Goal: Transaction & Acquisition: Purchase product/service

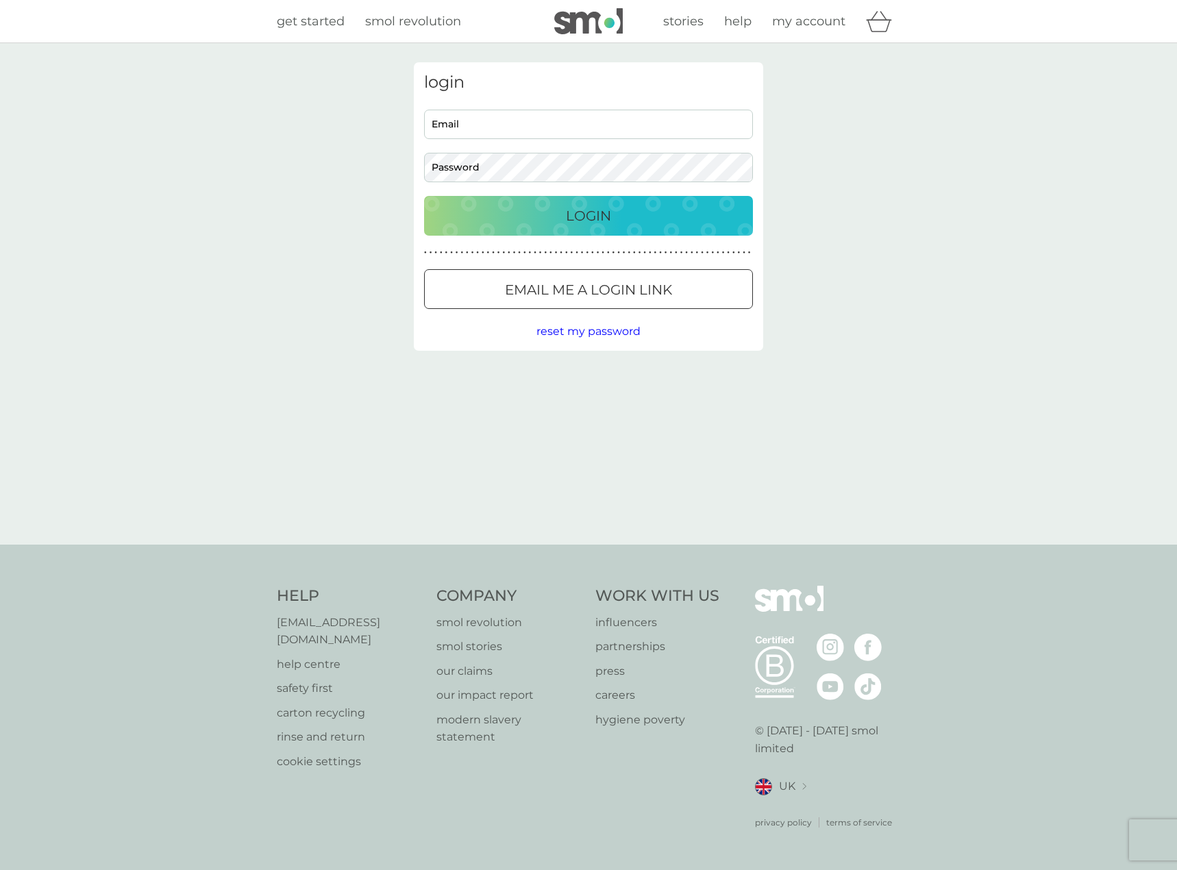
click at [506, 128] on input "Email" at bounding box center [588, 124] width 329 height 29
type input "joshua.webster@croxsons.com"
click at [424, 196] on button "Login" at bounding box center [588, 216] width 329 height 40
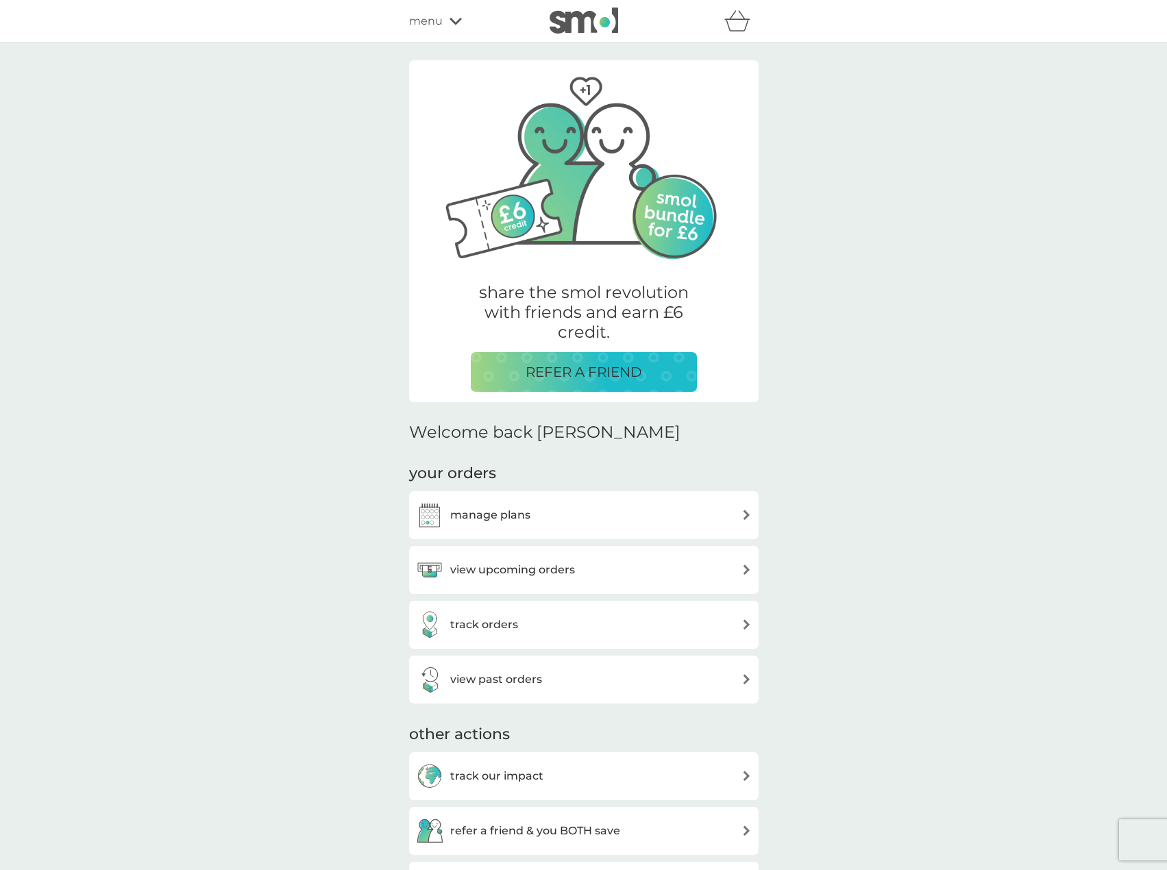
click at [664, 507] on div "manage plans" at bounding box center [584, 514] width 336 height 27
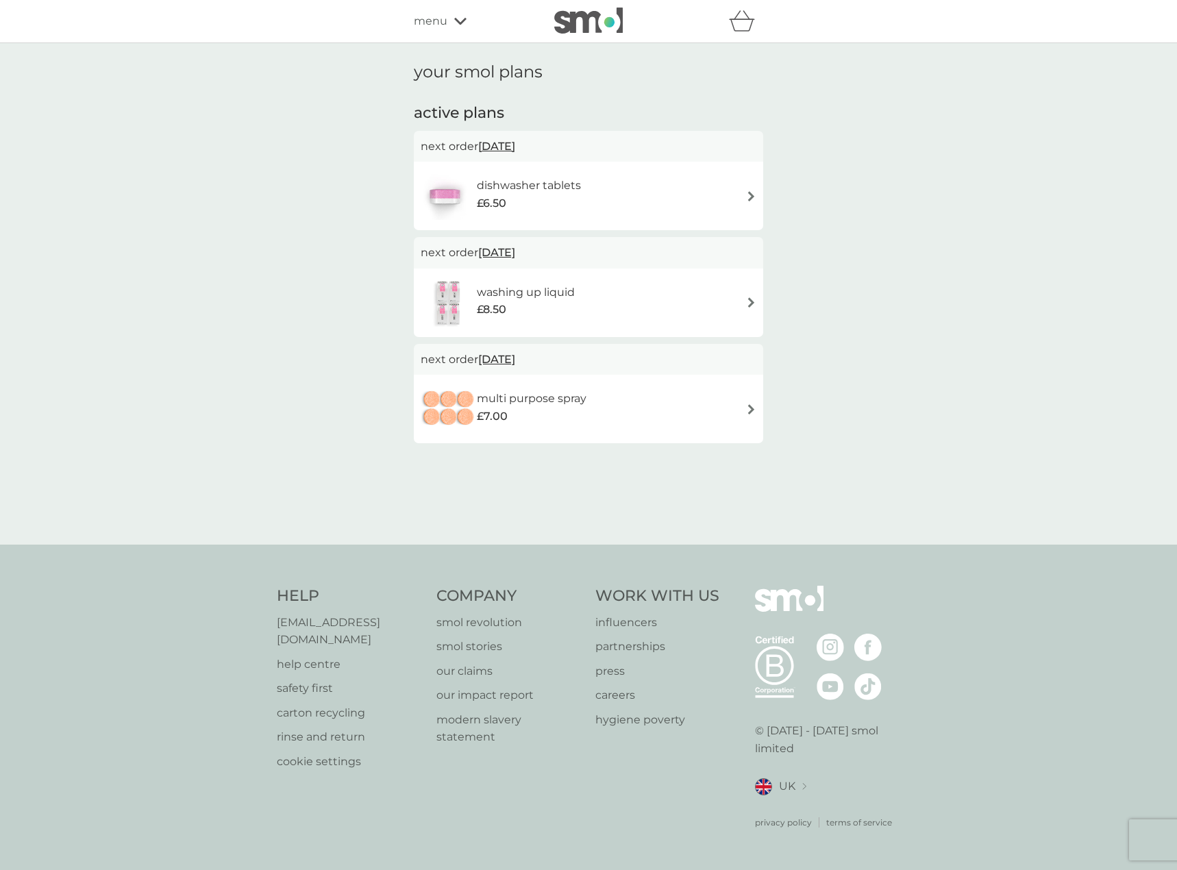
click at [428, 23] on span "menu" at bounding box center [431, 21] width 34 height 18
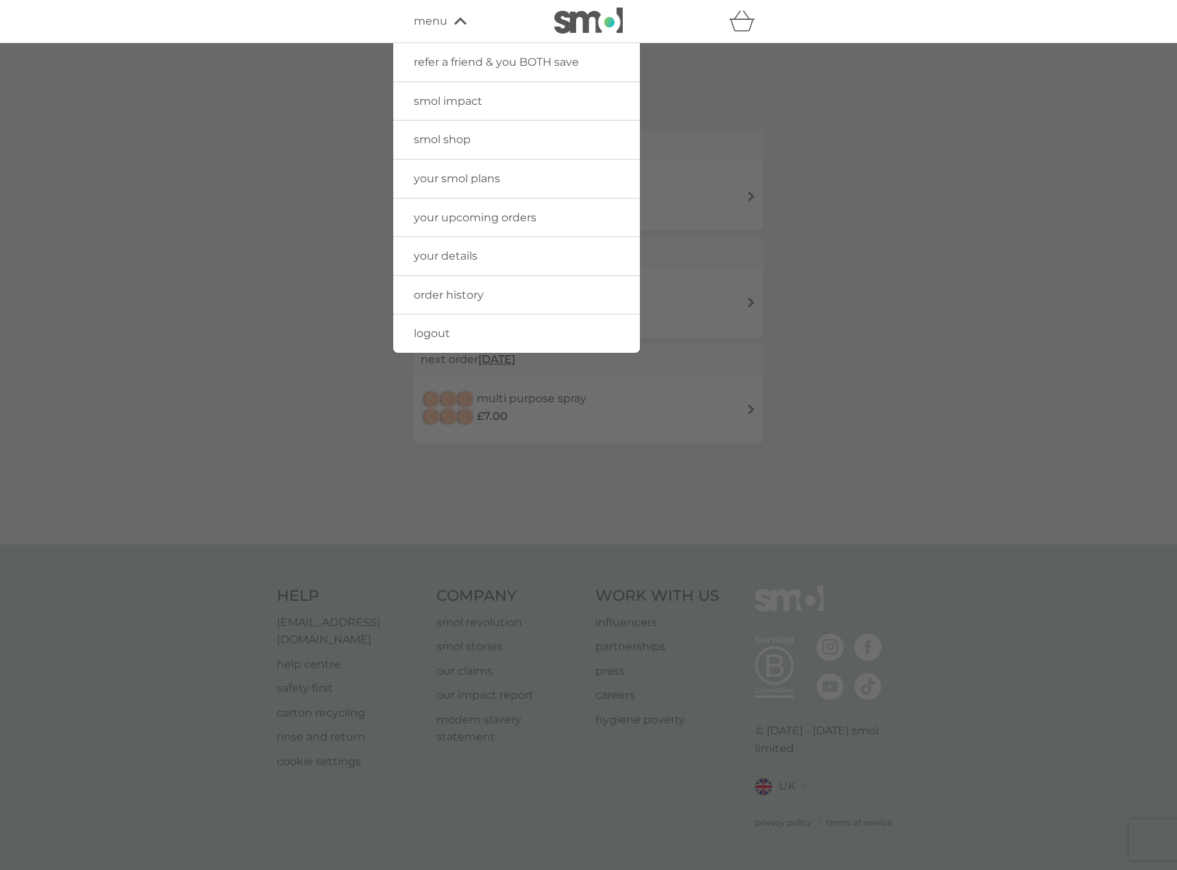
click at [454, 139] on span "smol shop" at bounding box center [442, 139] width 57 height 13
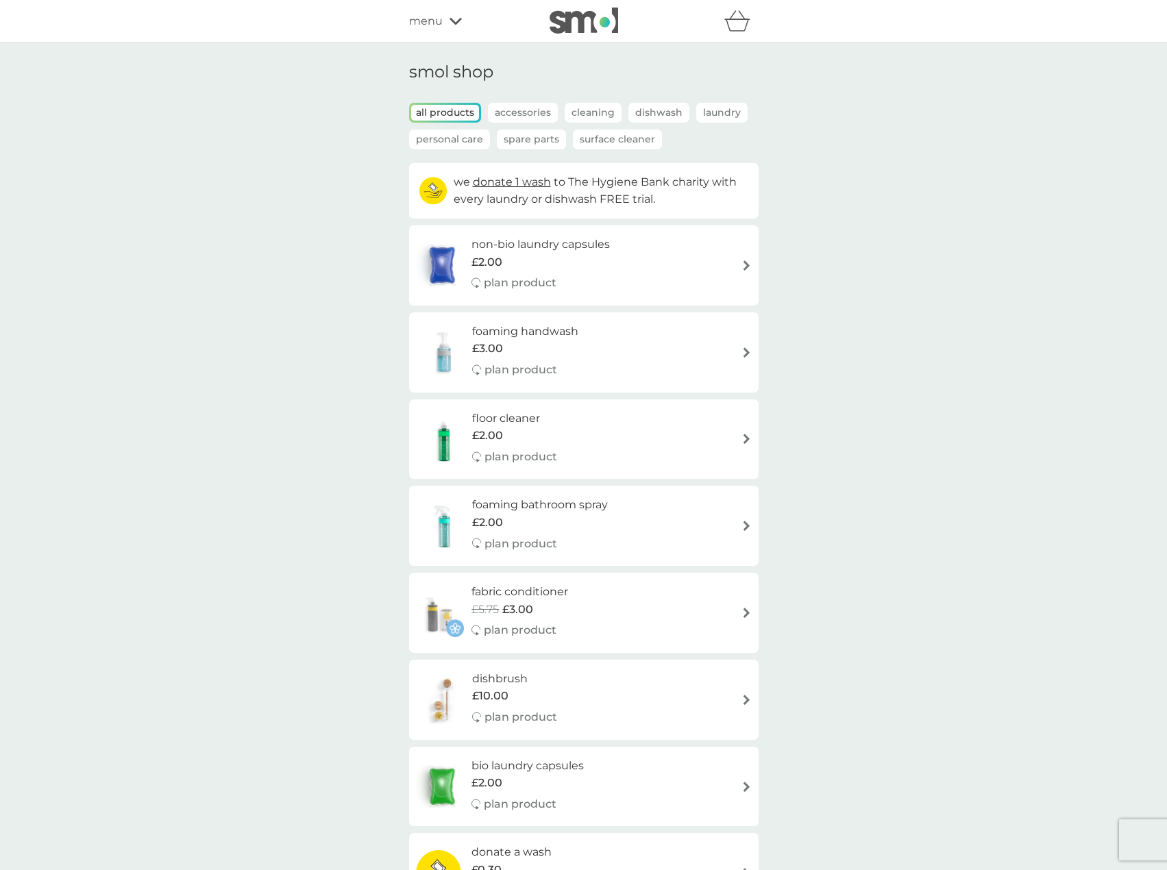
click at [664, 349] on div "foaming handwash £3.00 plan product" at bounding box center [584, 353] width 336 height 60
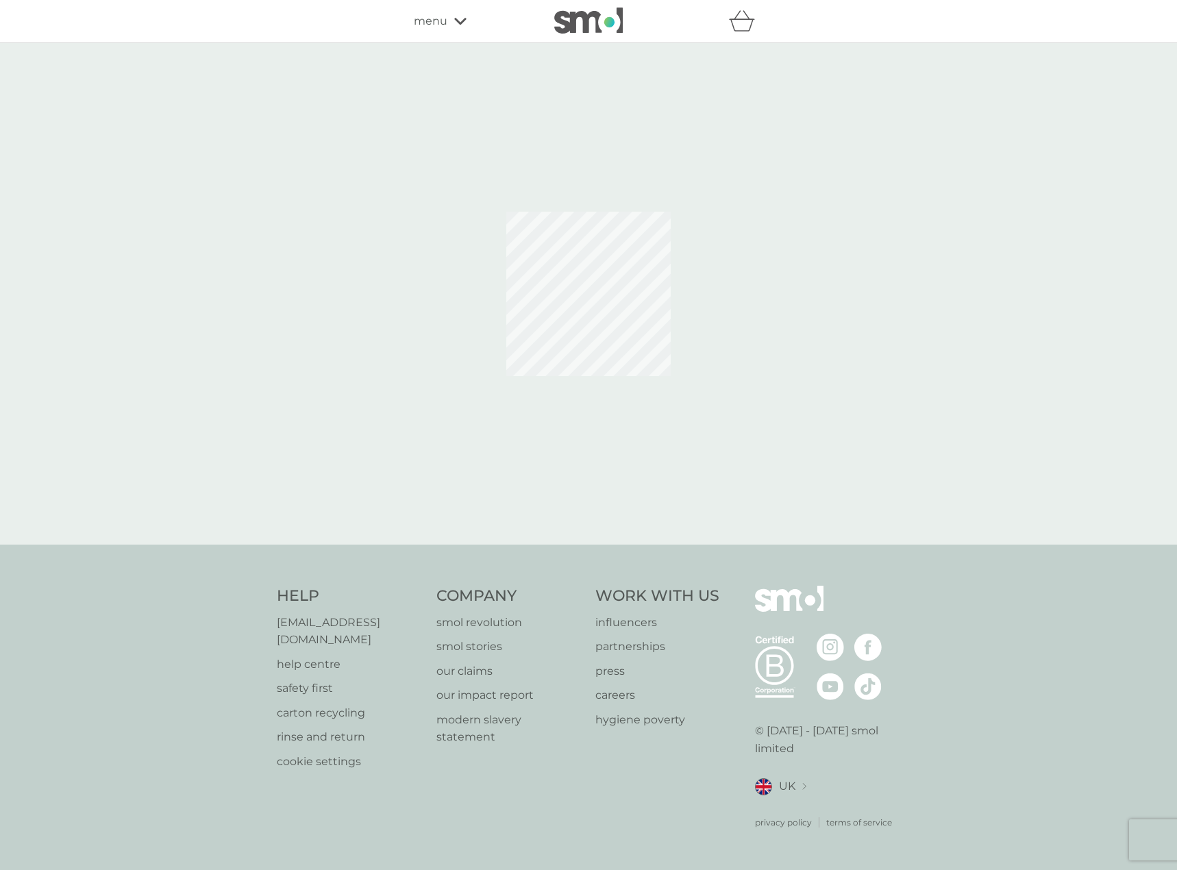
select select "119"
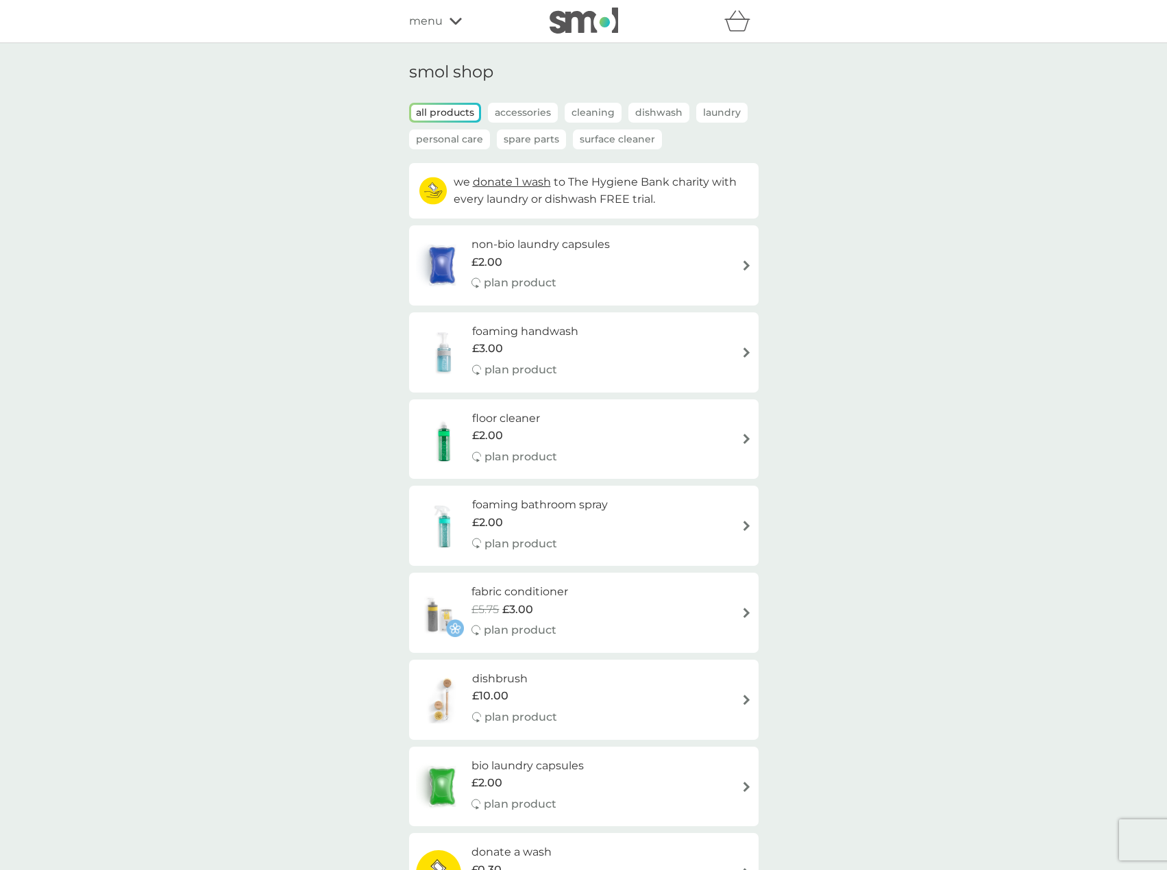
click at [441, 15] on span "menu" at bounding box center [426, 21] width 34 height 18
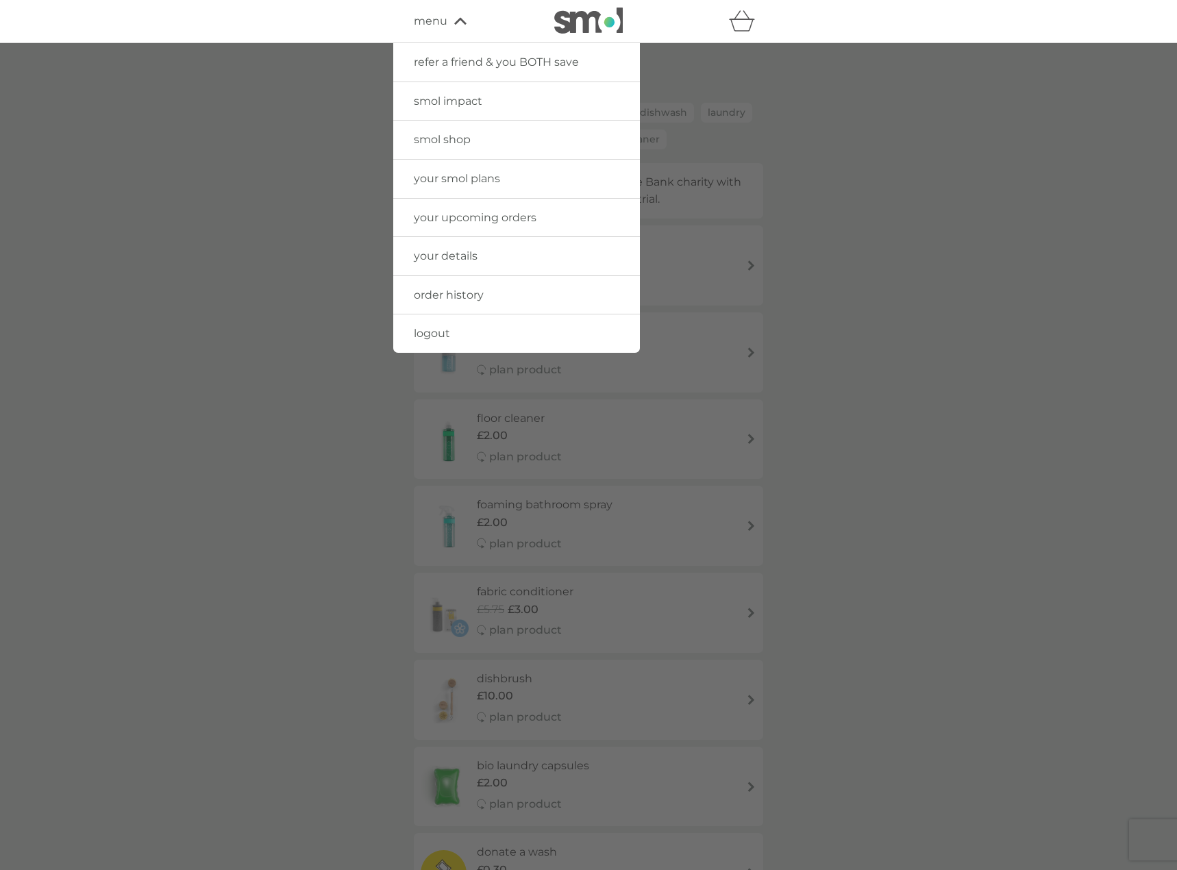
click at [889, 218] on div at bounding box center [588, 478] width 1177 height 870
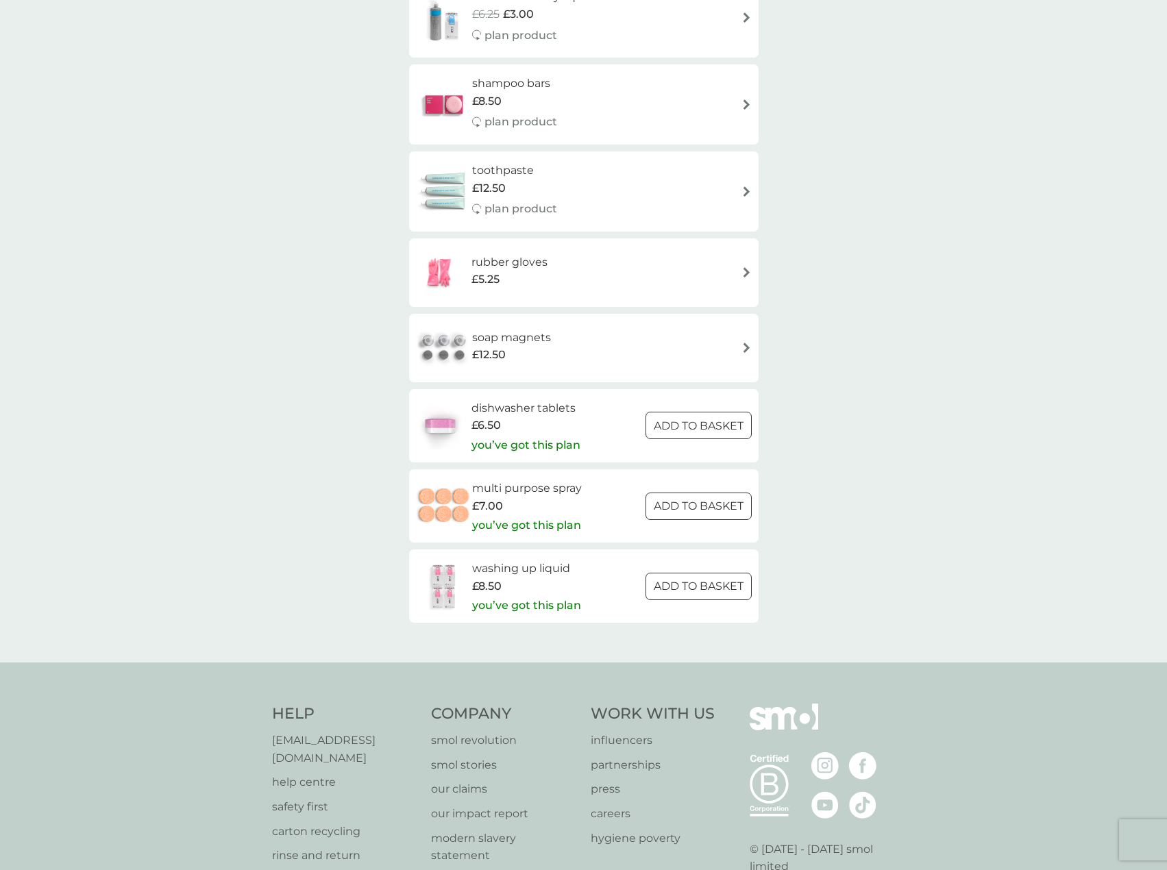
scroll to position [1813, 0]
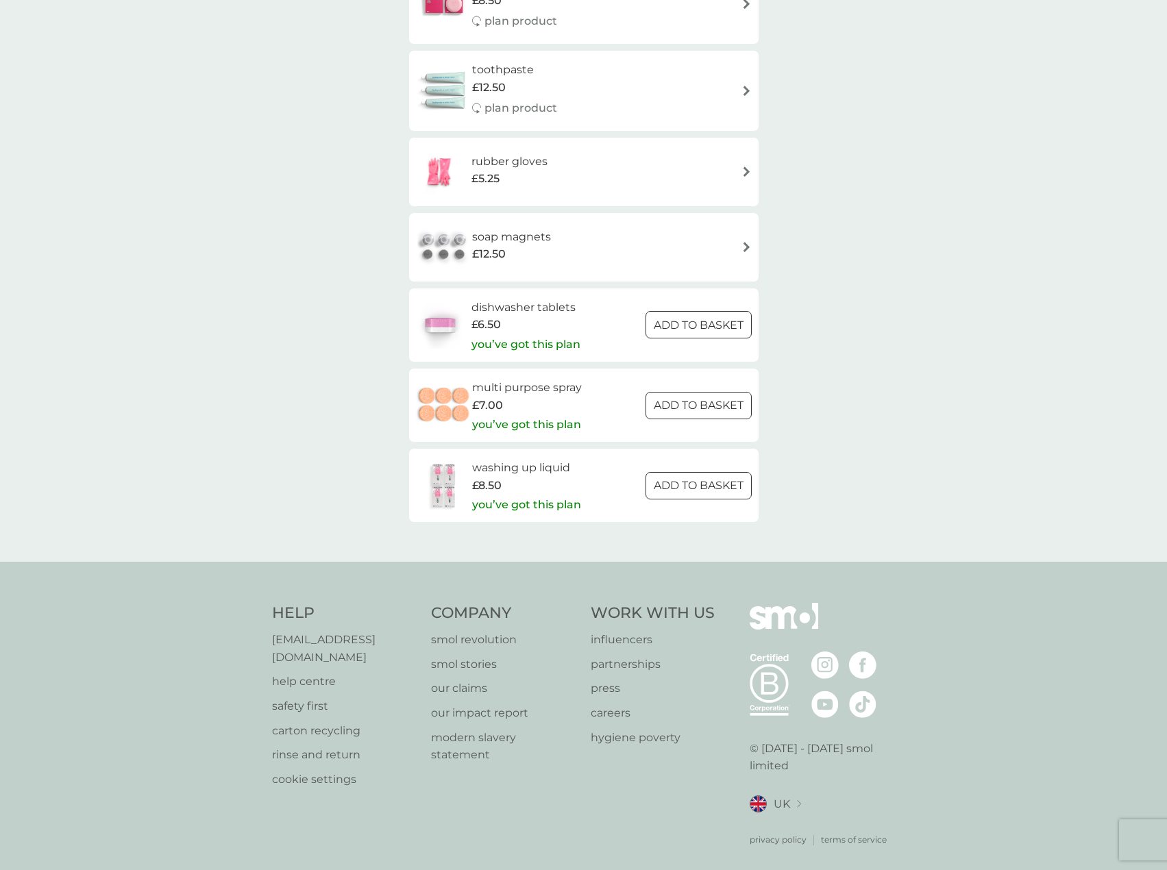
click at [307, 697] on p "safety first" at bounding box center [345, 706] width 146 height 18
